Goal: Task Accomplishment & Management: Manage account settings

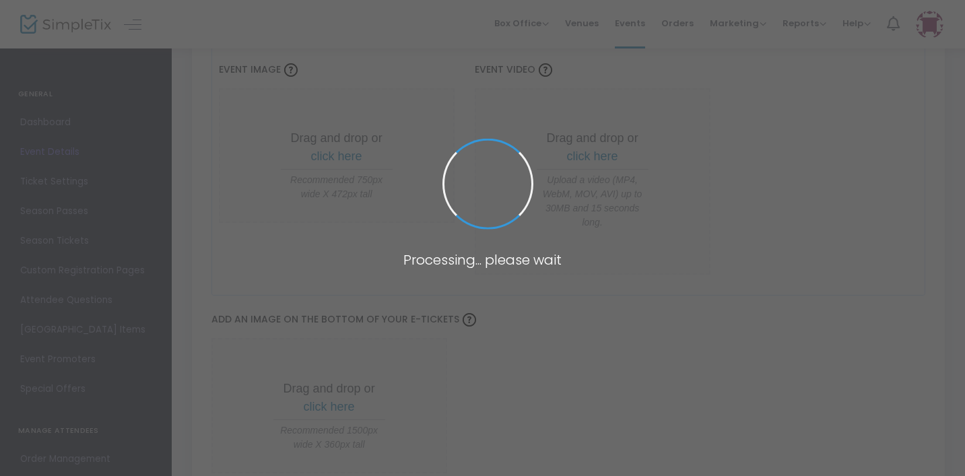
scroll to position [1158, 0]
type input "Artist Talk: [PERSON_NAME] and [PERSON_NAME]"
type textarea "Join AcA Visual Arts Director [PERSON_NAME] in conversation with exhibiting art…"
type input "Register Now"
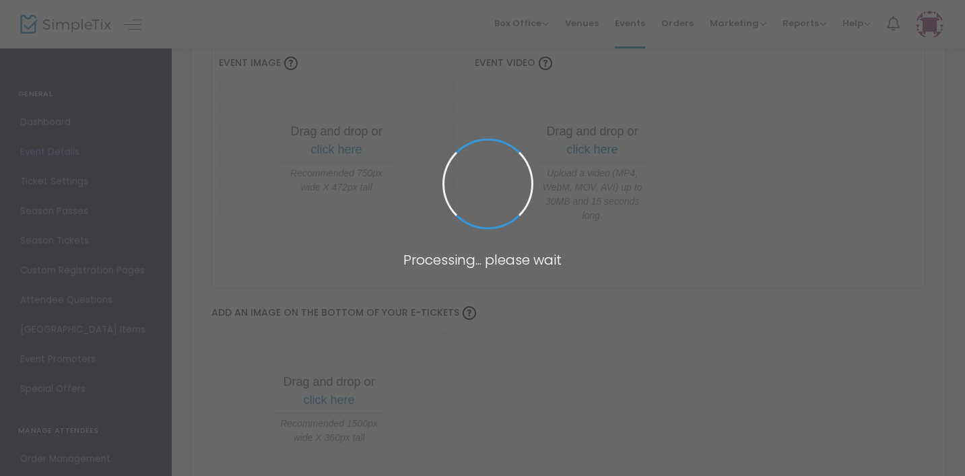
type input "AcA Galleries"
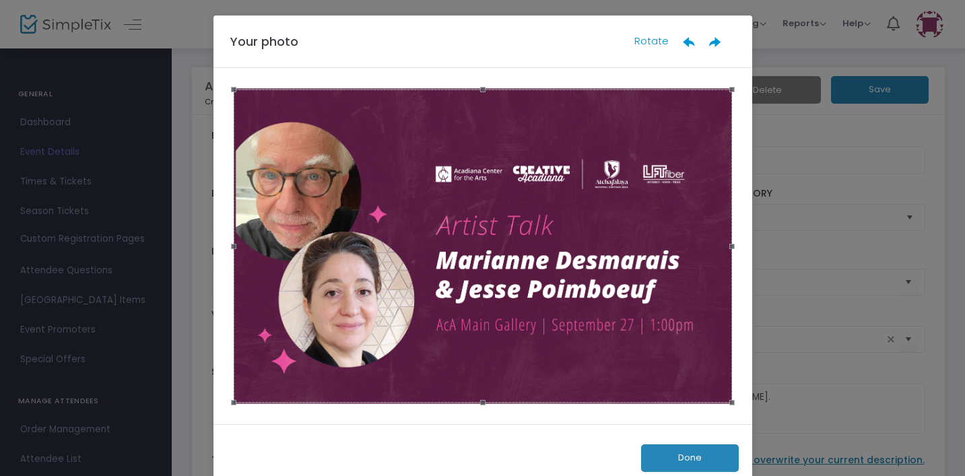
scroll to position [0, 0]
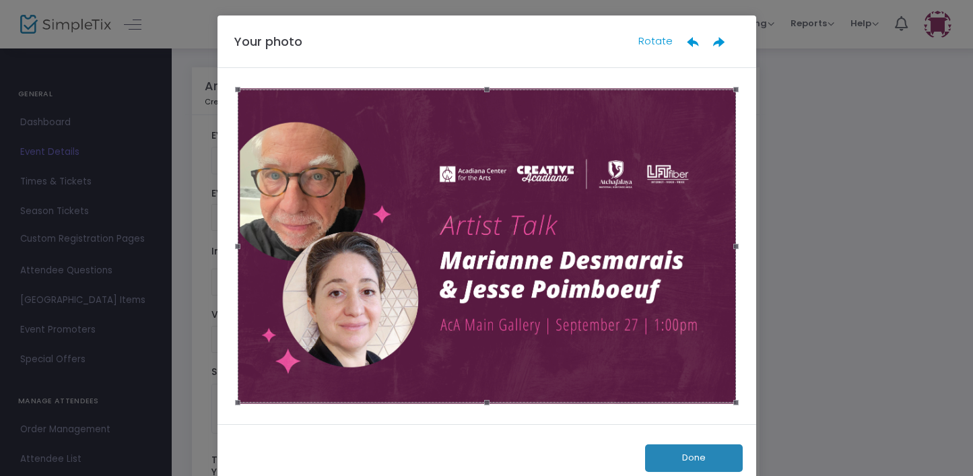
click at [666, 466] on button "Done" at bounding box center [694, 458] width 98 height 28
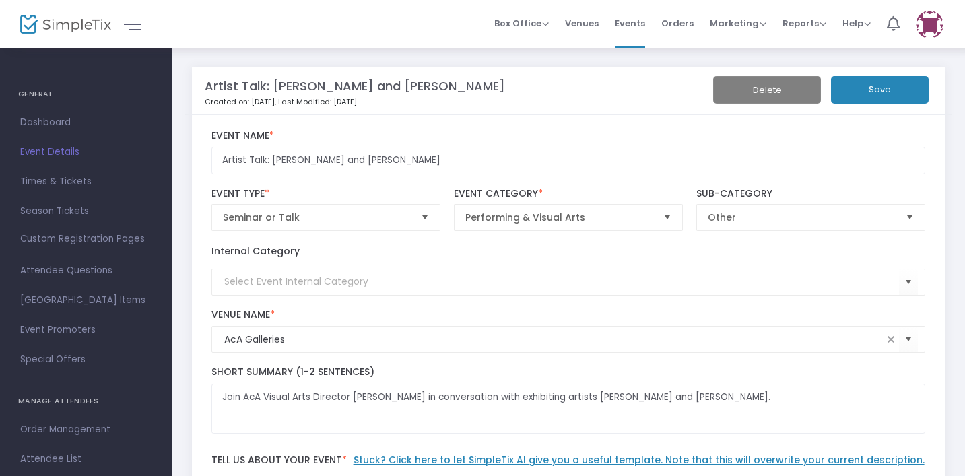
click at [831, 93] on button "Save" at bounding box center [880, 90] width 98 height 28
click at [831, 87] on button "Save" at bounding box center [880, 90] width 98 height 28
